Goal: Task Accomplishment & Management: Use online tool/utility

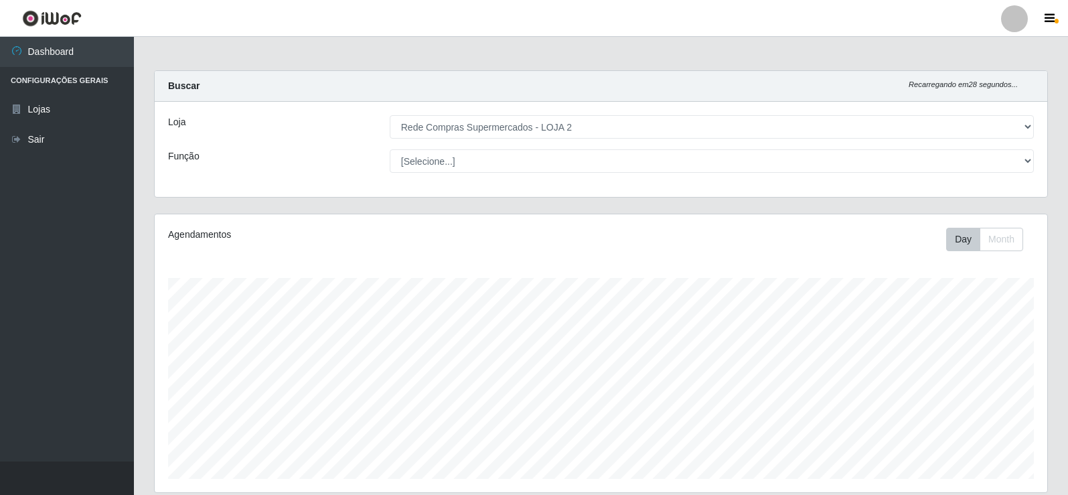
select select "161"
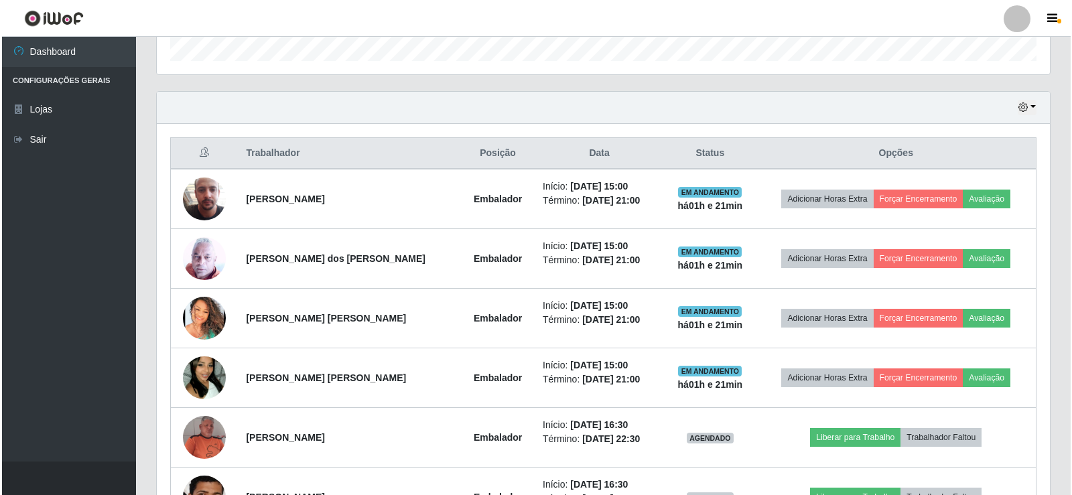
scroll to position [573, 0]
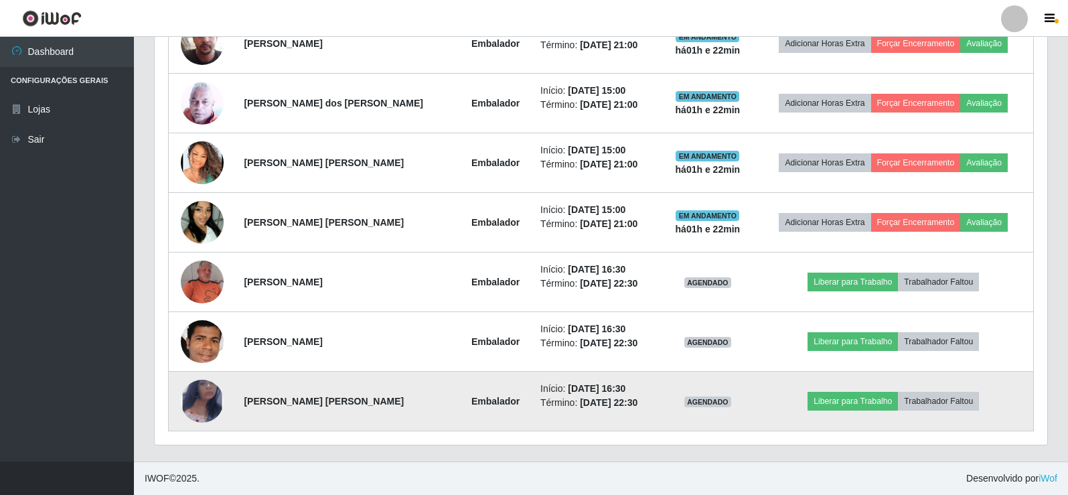
click at [202, 402] on img at bounding box center [202, 401] width 43 height 70
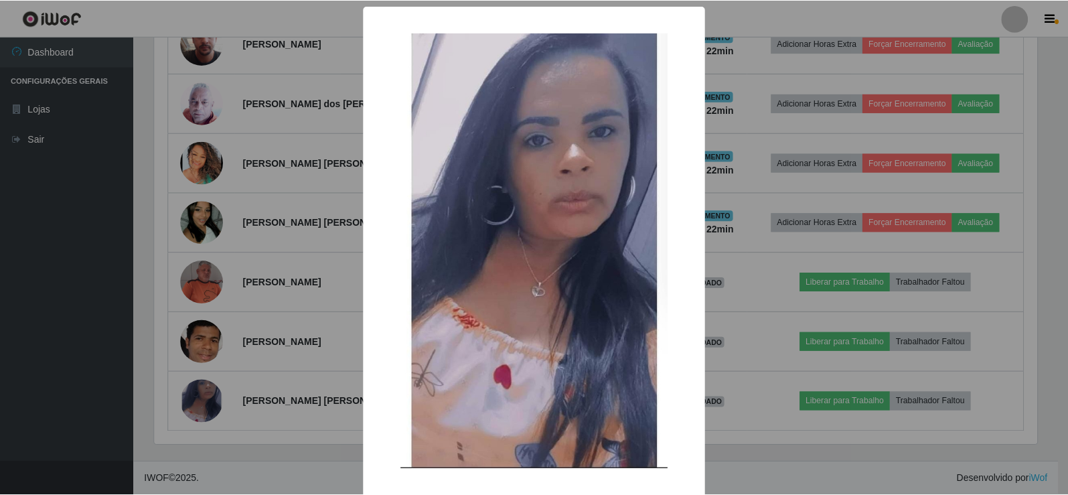
scroll to position [58, 0]
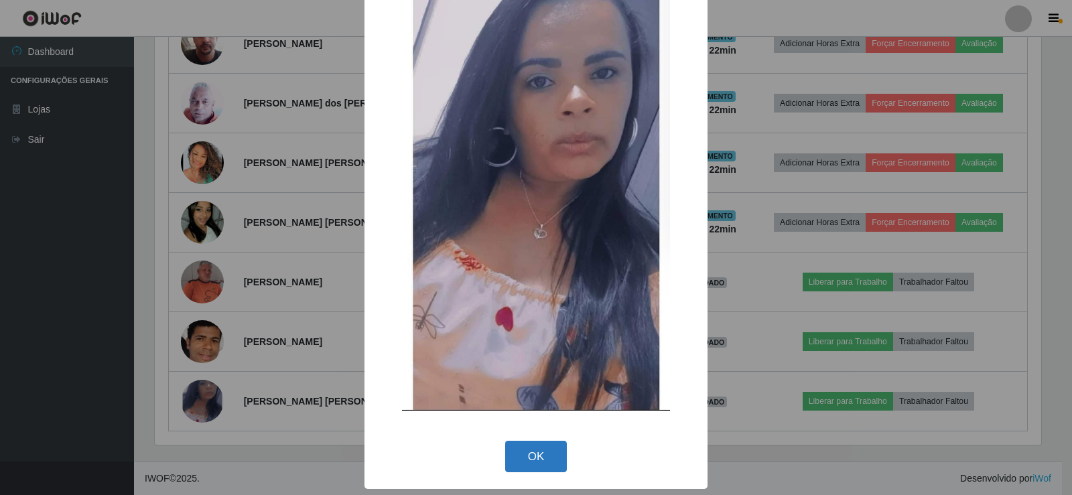
click at [533, 456] on button "OK" at bounding box center [536, 456] width 62 height 31
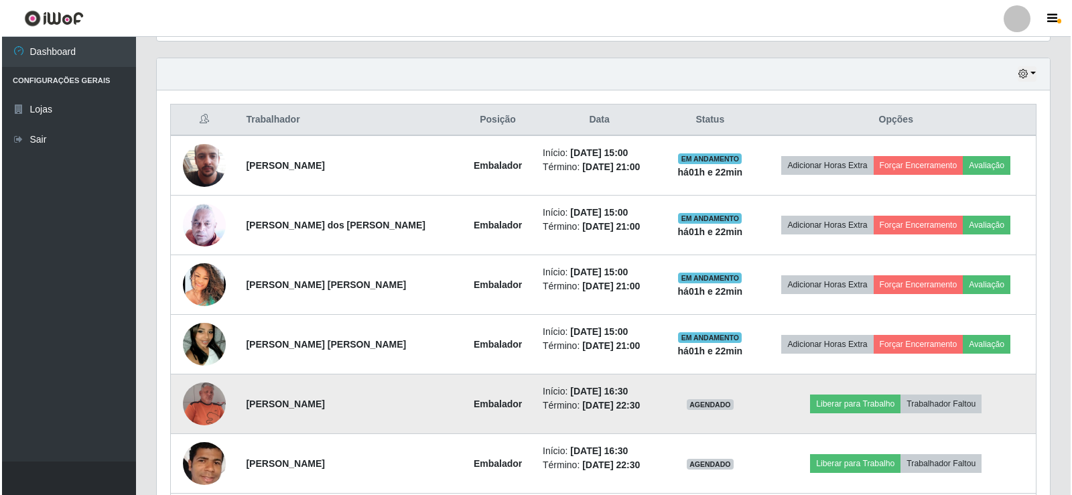
scroll to position [439, 0]
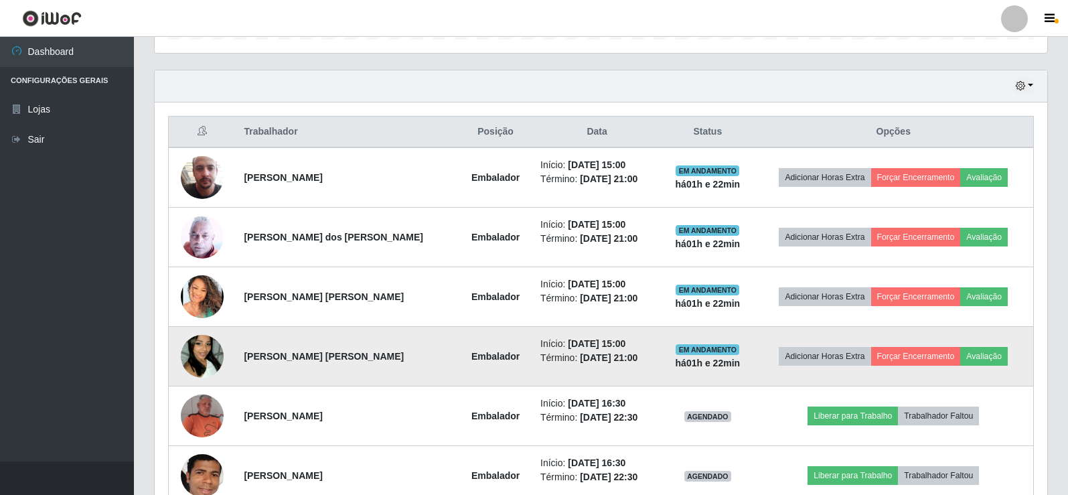
click at [201, 352] on img at bounding box center [202, 356] width 43 height 76
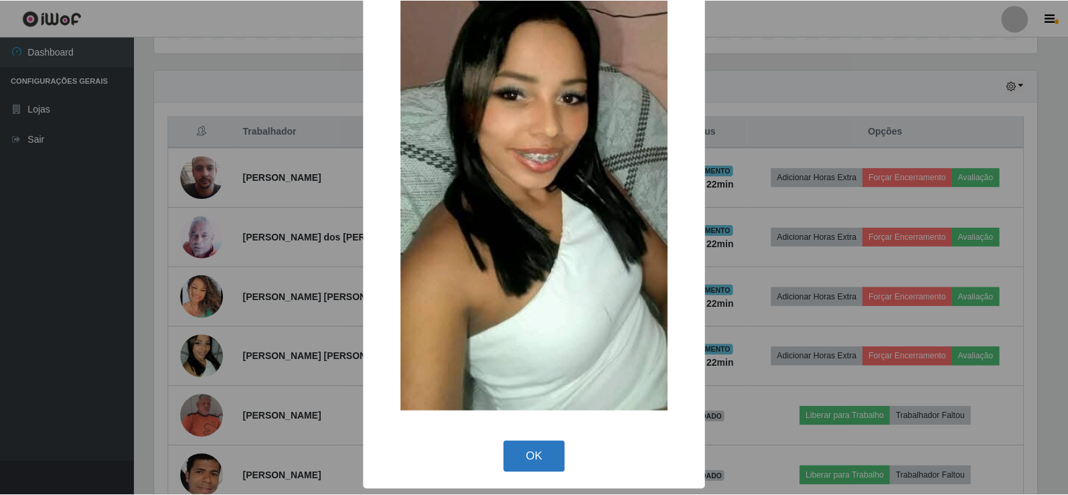
scroll to position [98, 0]
click at [530, 455] on button "OK" at bounding box center [536, 456] width 62 height 31
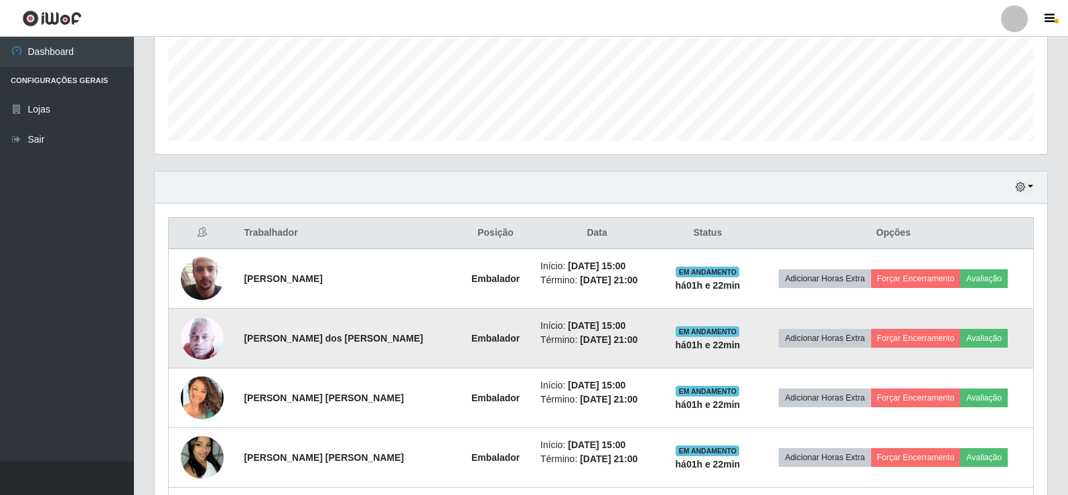
scroll to position [305, 0]
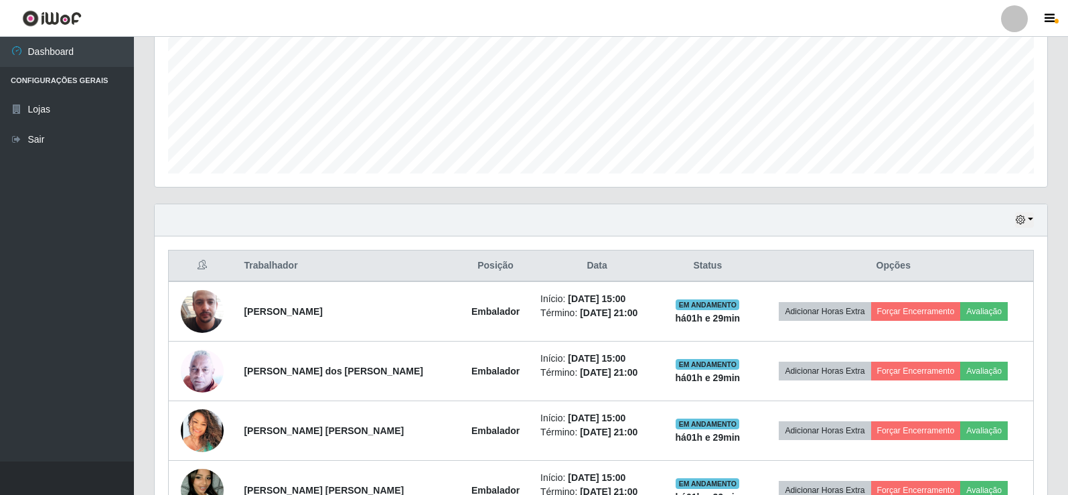
click at [183, 217] on div "Hoje 1 dia 3 dias 1 Semana Não encerrados" at bounding box center [601, 220] width 893 height 32
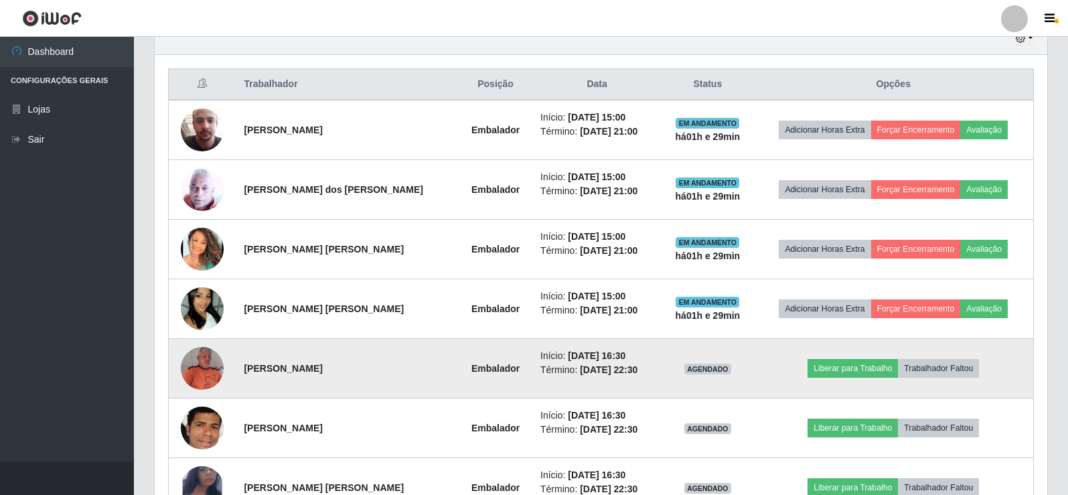
scroll to position [573, 0]
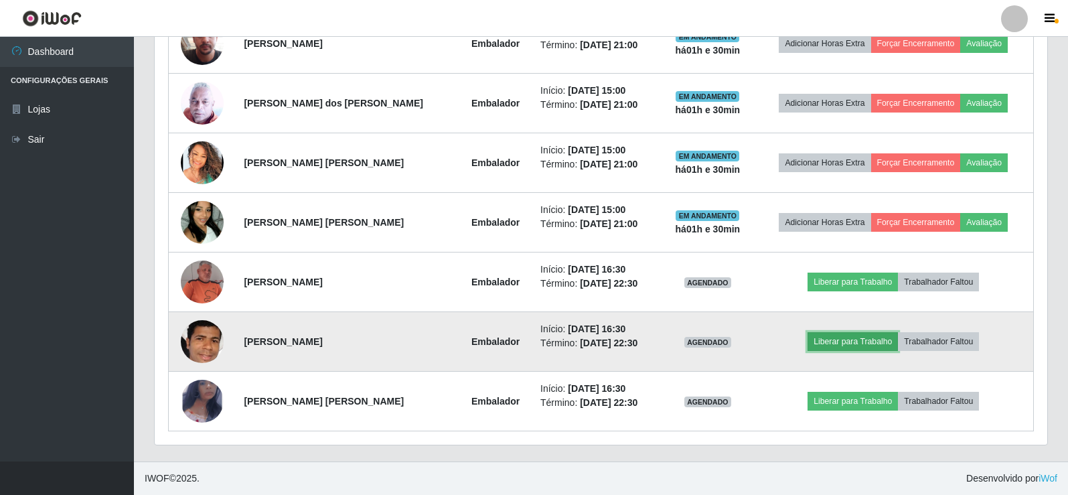
click at [844, 344] on button "Liberar para Trabalho" at bounding box center [853, 341] width 90 height 19
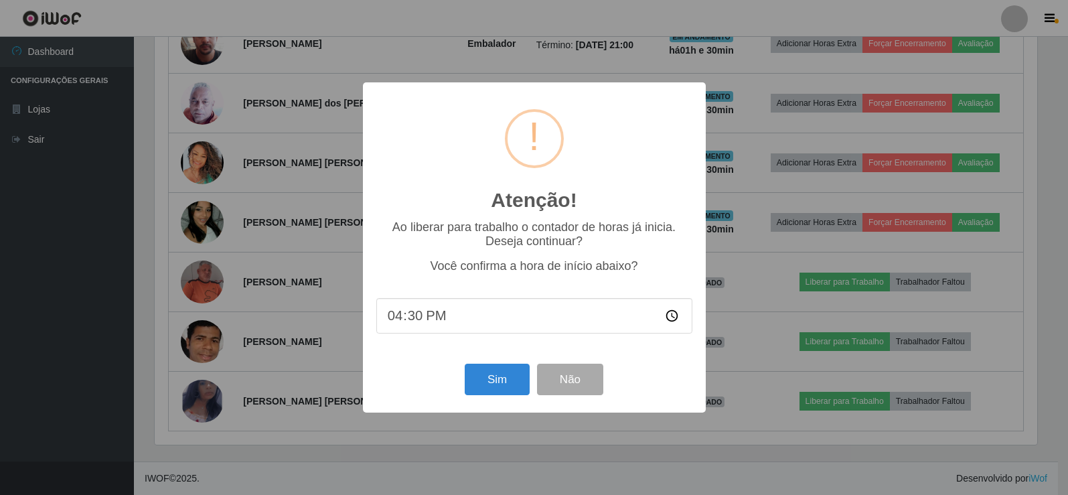
scroll to position [278, 886]
click at [487, 385] on button "Sim" at bounding box center [498, 379] width 65 height 31
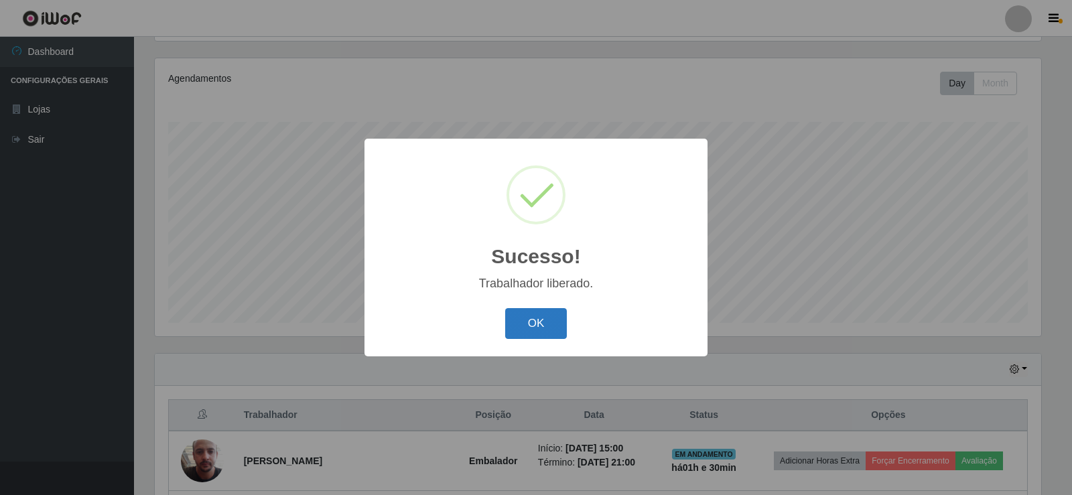
click at [544, 313] on button "OK" at bounding box center [536, 323] width 62 height 31
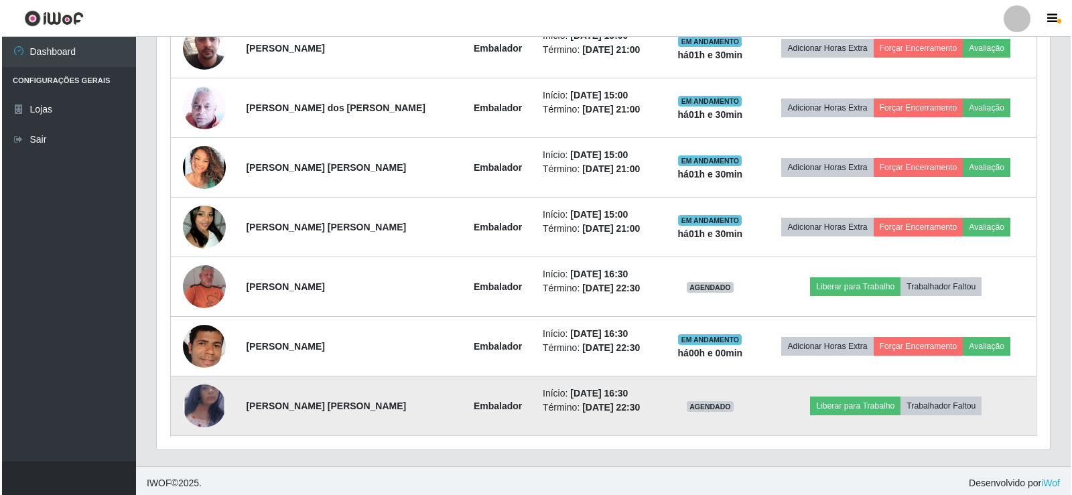
scroll to position [573, 0]
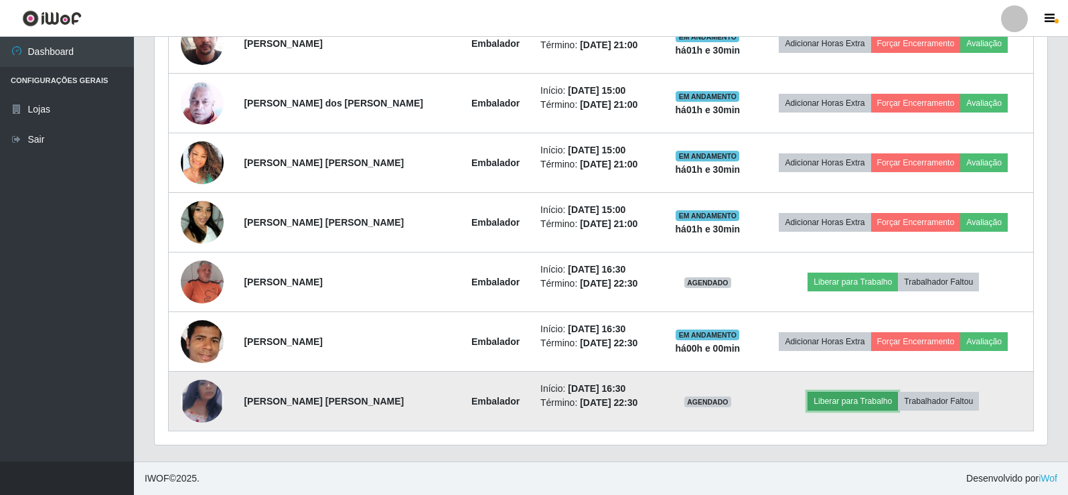
click at [834, 398] on button "Liberar para Trabalho" at bounding box center [853, 401] width 90 height 19
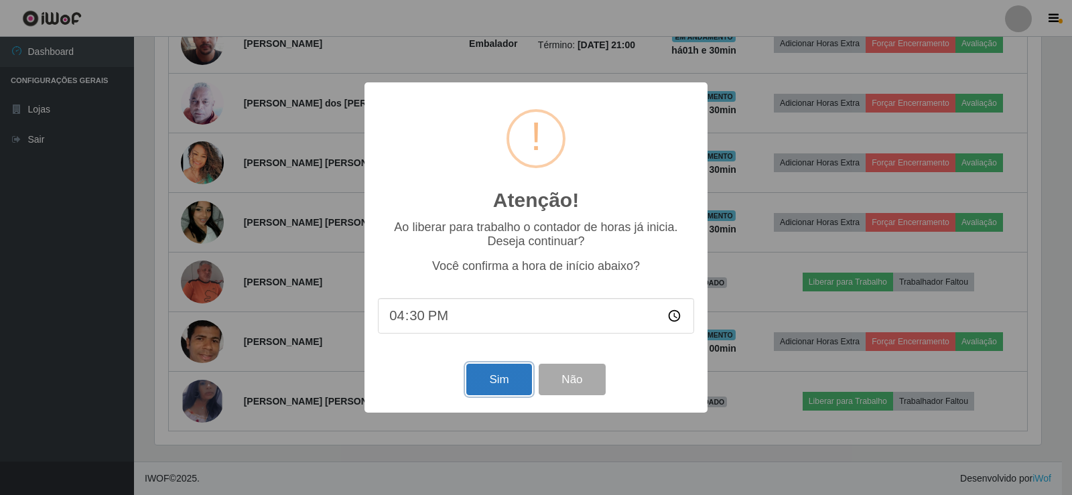
click at [502, 378] on button "Sim" at bounding box center [498, 379] width 65 height 31
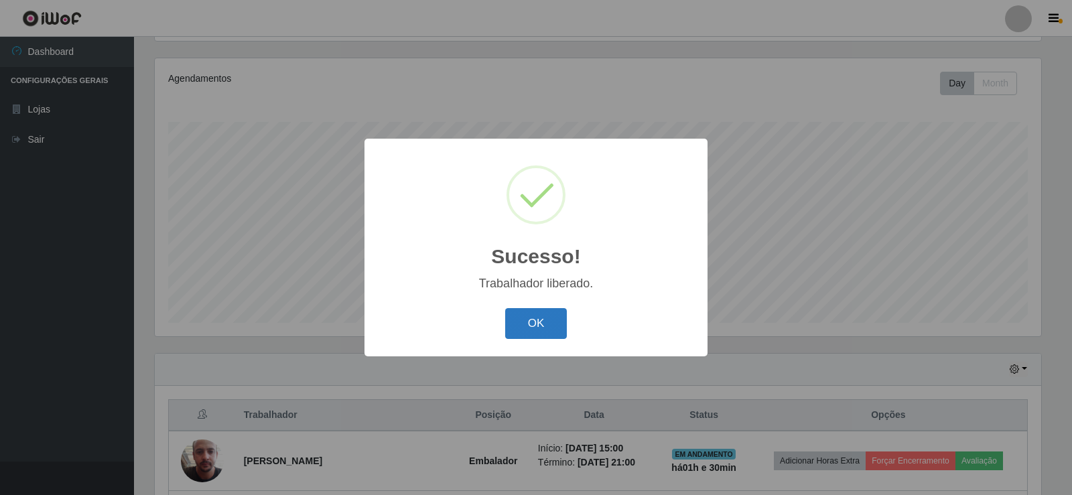
click at [542, 324] on button "OK" at bounding box center [536, 323] width 62 height 31
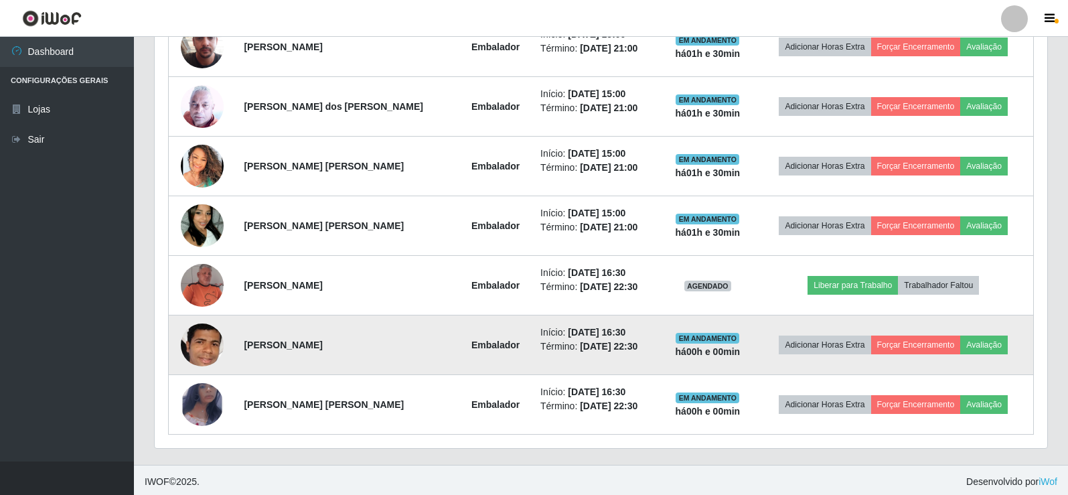
scroll to position [573, 0]
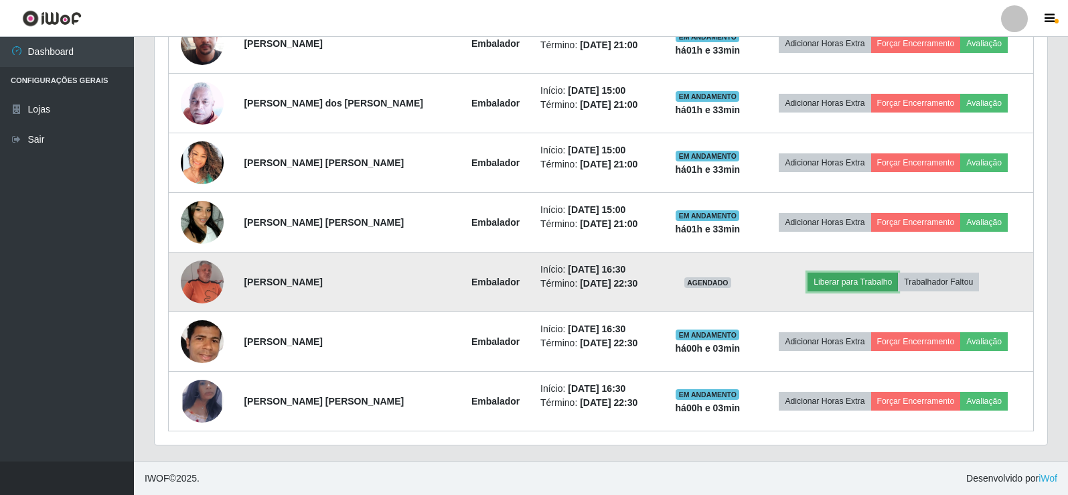
click at [861, 282] on button "Liberar para Trabalho" at bounding box center [853, 282] width 90 height 19
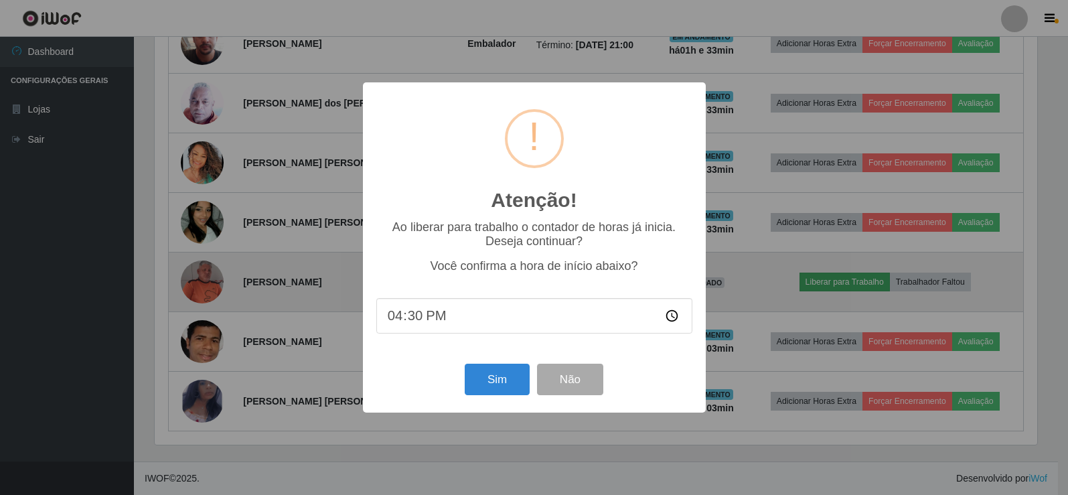
scroll to position [278, 886]
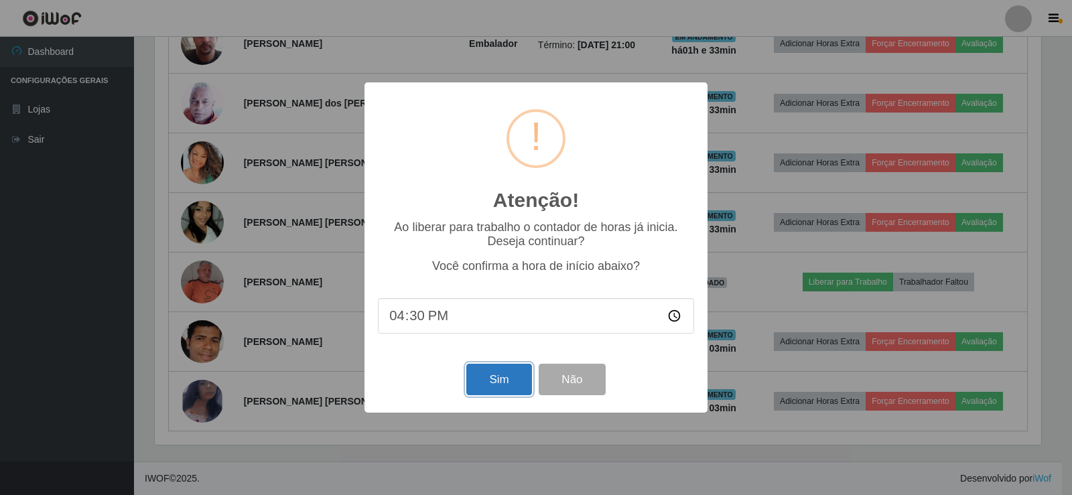
click at [502, 378] on button "Sim" at bounding box center [498, 379] width 65 height 31
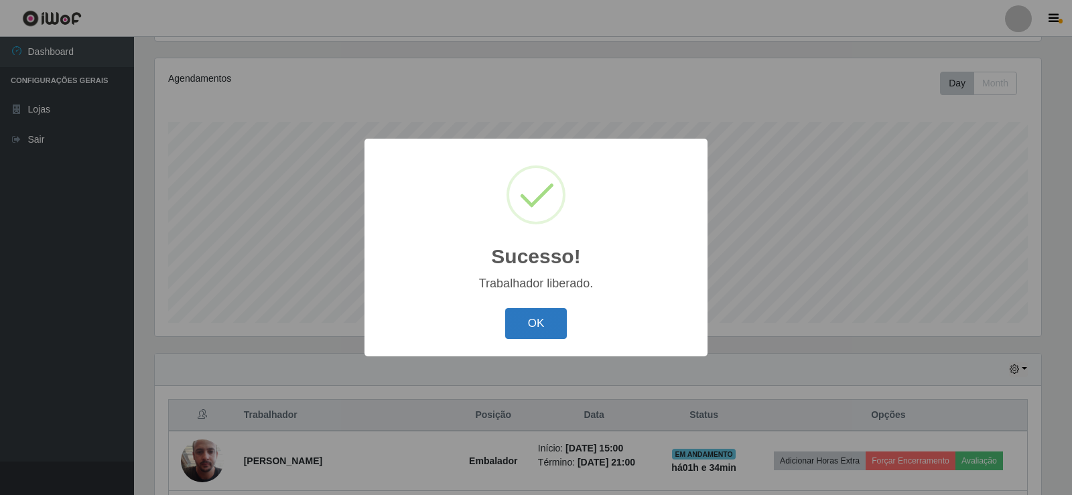
click at [534, 327] on button "OK" at bounding box center [536, 323] width 62 height 31
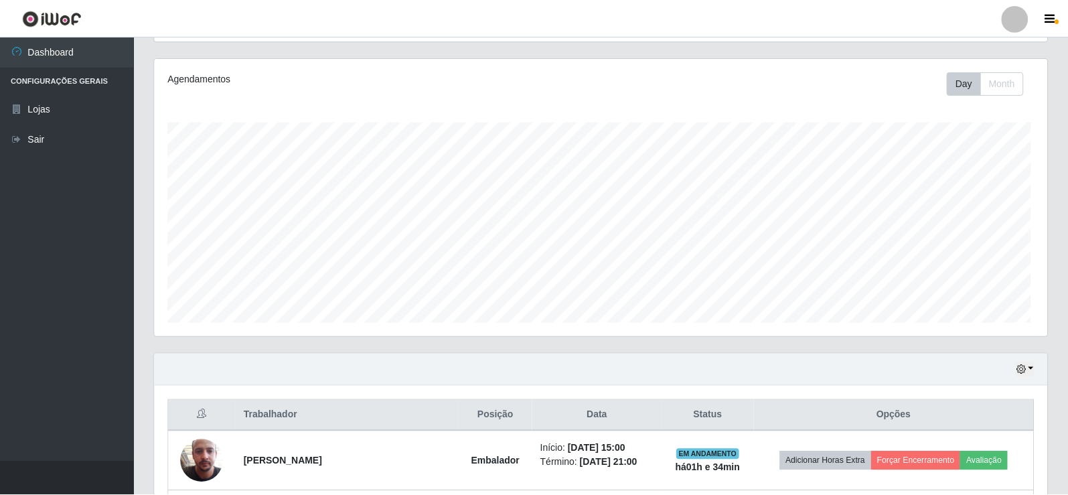
scroll to position [278, 893]
